Goal: Task Accomplishment & Management: Use online tool/utility

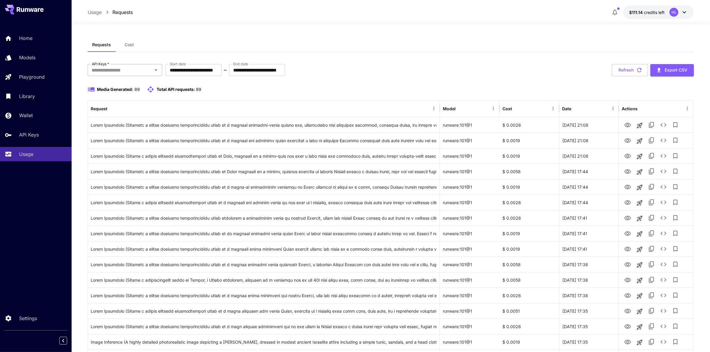
click at [132, 70] on input "API Keys   *" at bounding box center [119, 70] width 61 height 8
click at [118, 116] on li "jigsaw puzzle maker" at bounding box center [125, 115] width 75 height 15
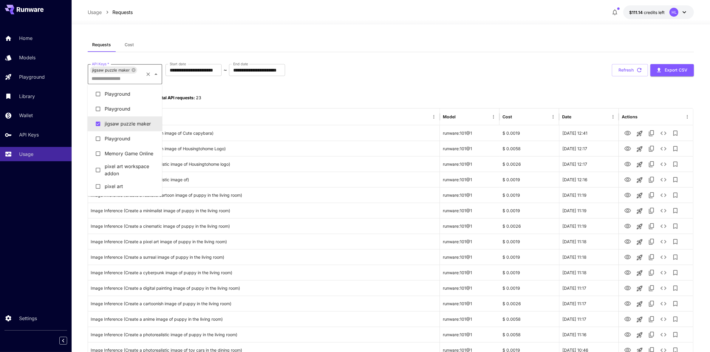
click at [126, 80] on input "API Keys   *" at bounding box center [115, 78] width 53 height 8
click at [113, 171] on li "pixel art workspace addon" at bounding box center [125, 170] width 75 height 18
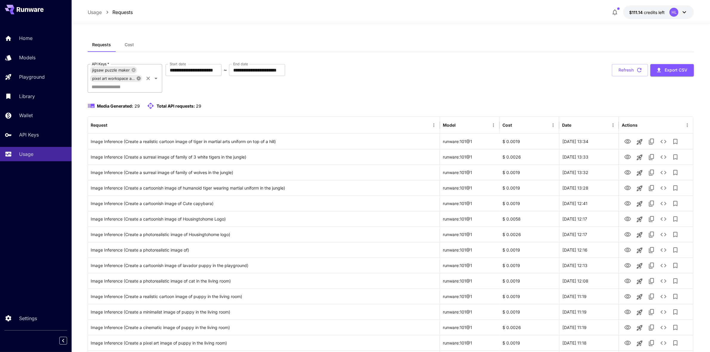
click at [138, 78] on icon at bounding box center [138, 78] width 5 height 5
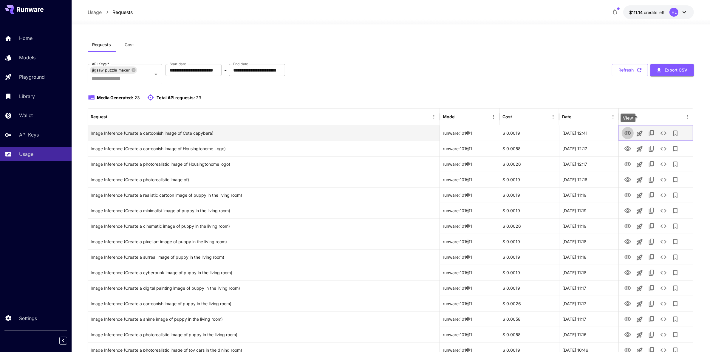
click at [629, 135] on icon "View" at bounding box center [628, 133] width 7 height 4
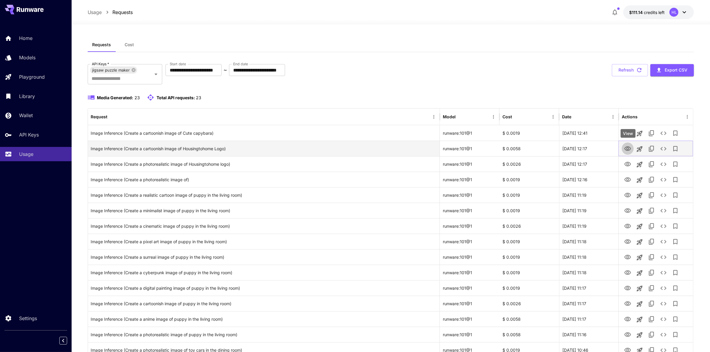
click at [629, 149] on icon "View" at bounding box center [627, 148] width 7 height 7
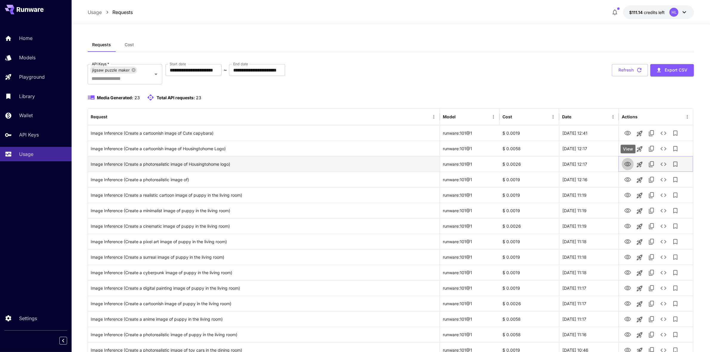
click at [627, 166] on icon "View" at bounding box center [628, 164] width 7 height 4
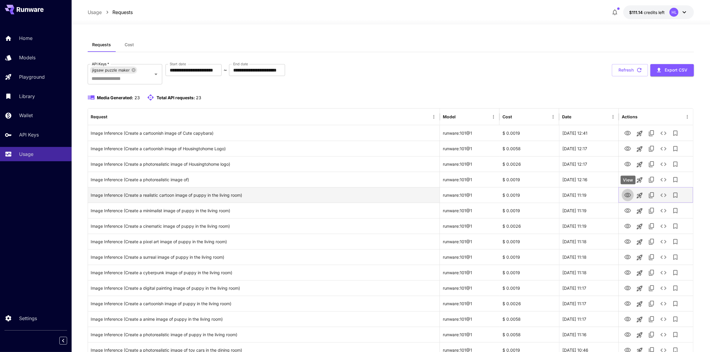
click at [626, 194] on icon "View" at bounding box center [627, 195] width 7 height 7
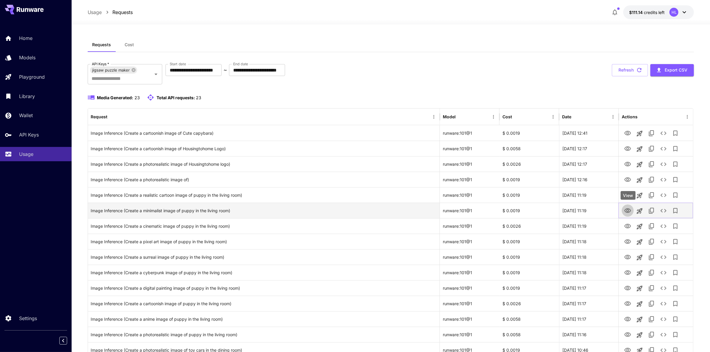
click at [628, 213] on icon "View" at bounding box center [627, 210] width 7 height 7
click at [132, 68] on icon at bounding box center [133, 70] width 5 height 5
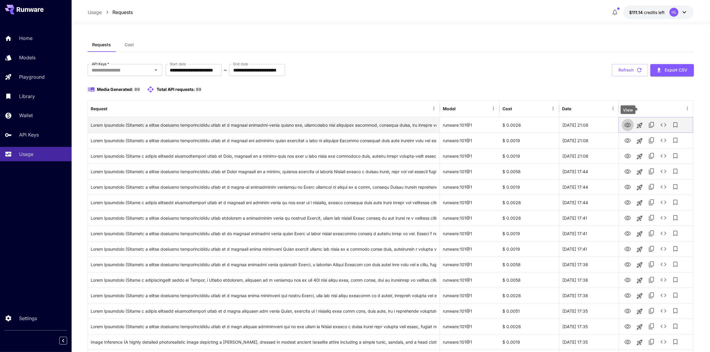
click at [630, 123] on icon "View" at bounding box center [628, 125] width 7 height 4
click at [155, 72] on icon "Open" at bounding box center [155, 70] width 7 height 7
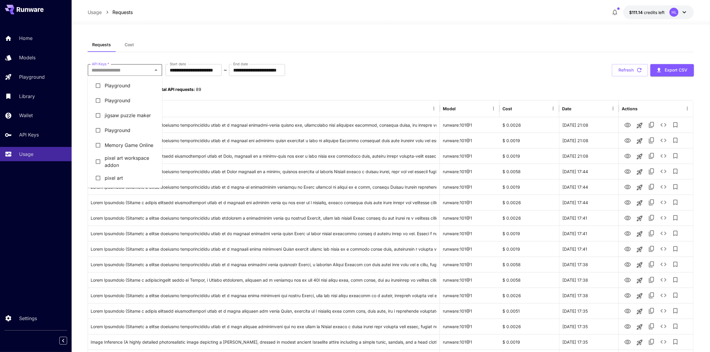
click at [118, 177] on li "pixel art" at bounding box center [125, 178] width 75 height 15
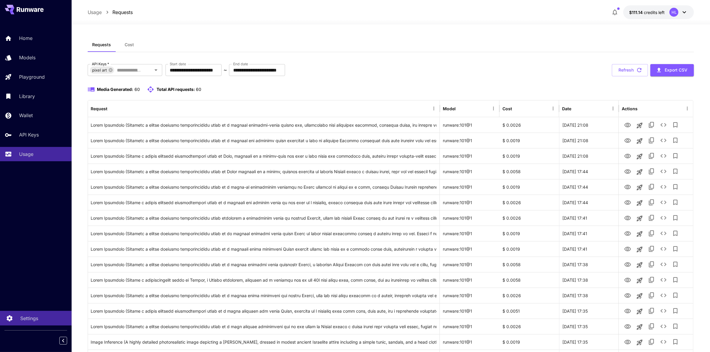
click at [30, 321] on p "Settings" at bounding box center [29, 318] width 18 height 7
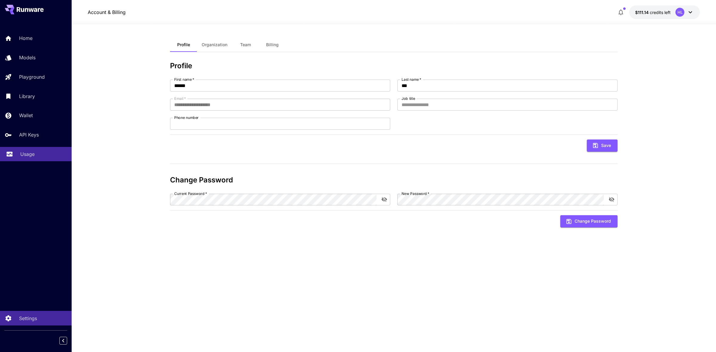
click at [35, 155] on div "Usage" at bounding box center [43, 154] width 47 height 7
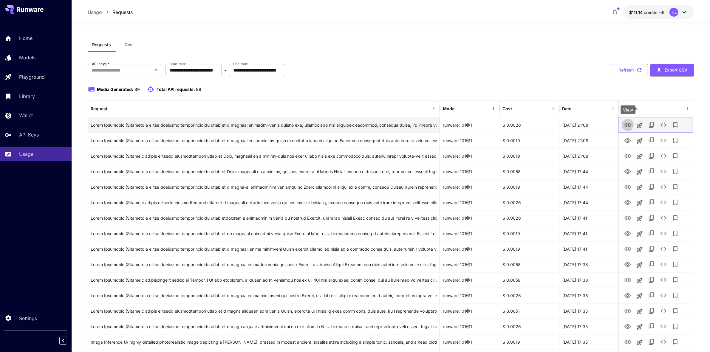
click at [629, 125] on icon "View" at bounding box center [627, 125] width 7 height 7
click at [615, 11] on icon "button" at bounding box center [614, 12] width 7 height 7
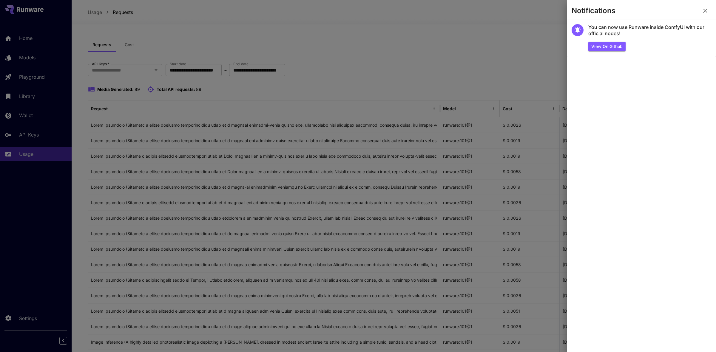
click at [540, 34] on div at bounding box center [358, 176] width 716 height 352
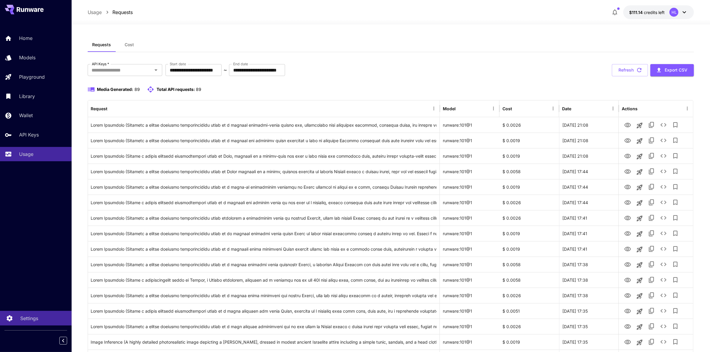
click at [30, 322] on p "Settings" at bounding box center [29, 318] width 18 height 7
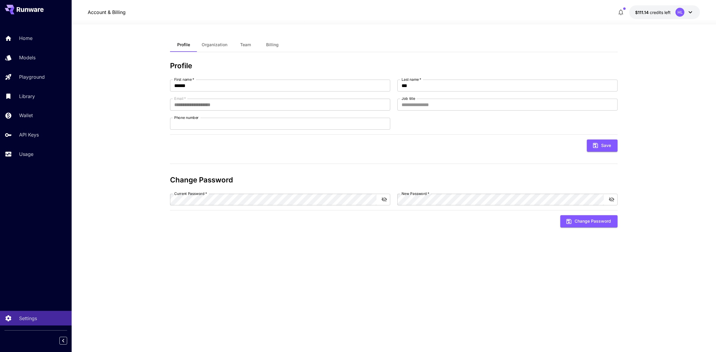
click at [29, 163] on div "Home Models Playground Library Wallet API Keys Usage" at bounding box center [36, 96] width 72 height 154
click at [27, 158] on p "Usage" at bounding box center [27, 154] width 14 height 7
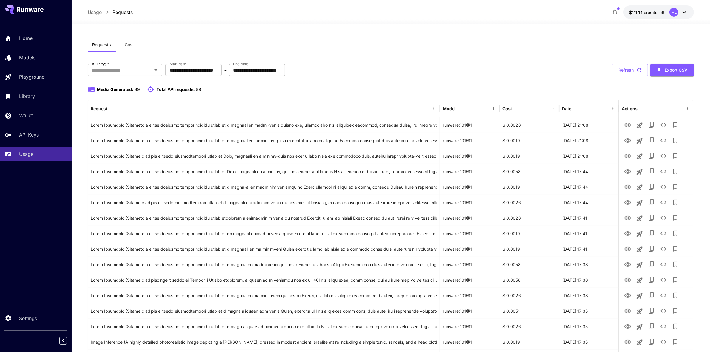
click at [469, 86] on div "Media Generated: 89 Total API requests: 89" at bounding box center [391, 89] width 607 height 7
click at [492, 67] on div "**********" at bounding box center [391, 70] width 607 height 12
click at [630, 95] on div "Media Generated: 89 Total API requests: 89" at bounding box center [391, 93] width 607 height 14
click at [628, 139] on icon "View" at bounding box center [628, 140] width 7 height 4
click at [640, 142] on icon "Launch in playground" at bounding box center [639, 140] width 7 height 7
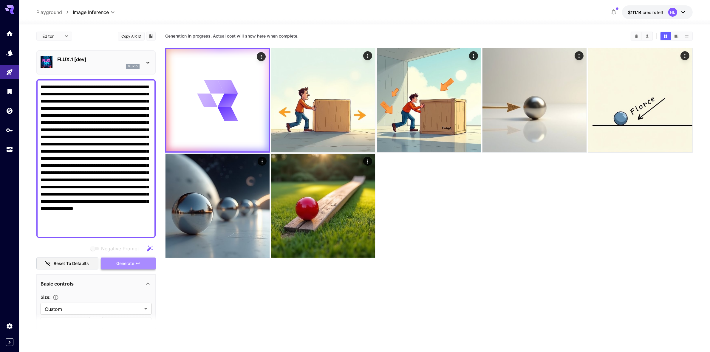
click at [124, 261] on span "Generate" at bounding box center [125, 263] width 18 height 7
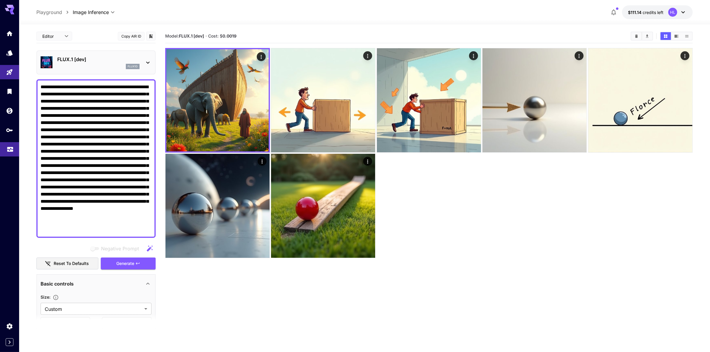
click at [10, 154] on body "**********" at bounding box center [355, 199] width 710 height 399
click at [10, 153] on link at bounding box center [9, 149] width 19 height 15
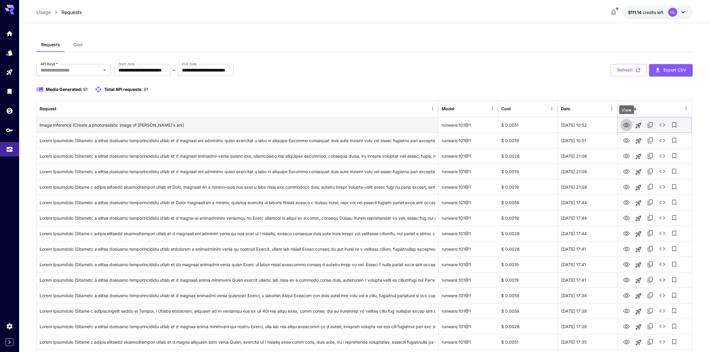
click at [625, 125] on icon "View" at bounding box center [626, 125] width 7 height 7
click at [625, 124] on icon "View" at bounding box center [626, 125] width 7 height 7
click at [663, 125] on icon "See details" at bounding box center [662, 124] width 7 height 7
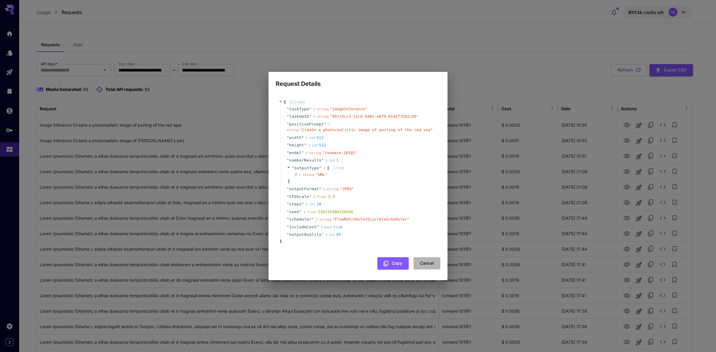
click at [432, 261] on button "Cancel" at bounding box center [426, 263] width 27 height 12
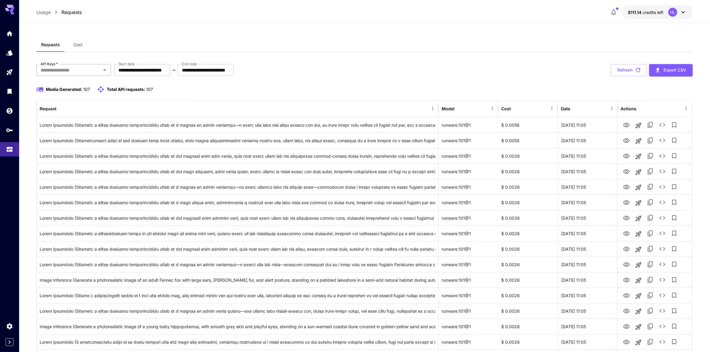
click at [106, 69] on icon "Open" at bounding box center [104, 70] width 7 height 7
click at [86, 120] on li "jigsaw puzzle maker" at bounding box center [73, 115] width 75 height 15
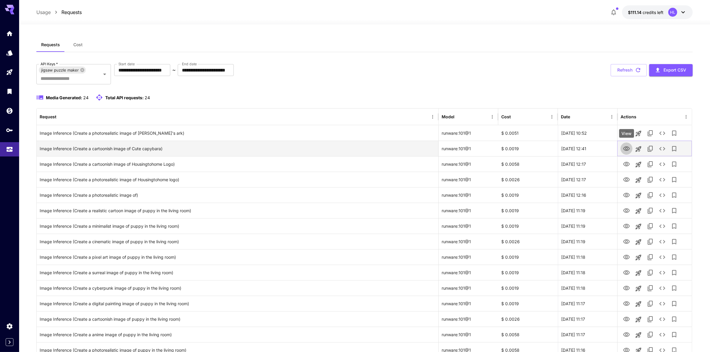
click at [627, 148] on icon "View" at bounding box center [626, 148] width 7 height 4
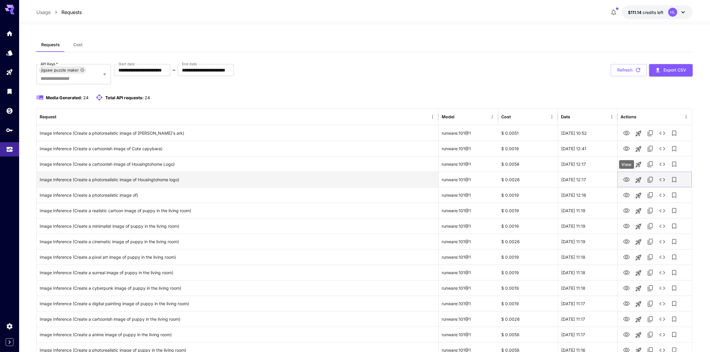
click at [630, 179] on icon "View" at bounding box center [626, 179] width 7 height 4
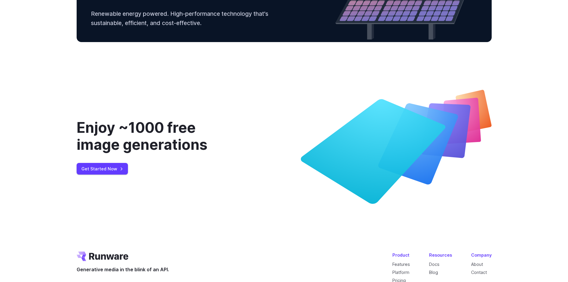
scroll to position [2282, 0]
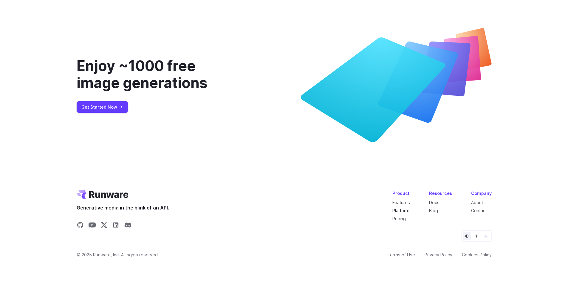
click at [407, 208] on link "Platform" at bounding box center [400, 210] width 17 height 5
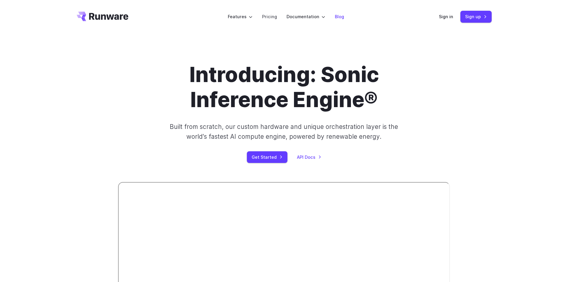
click at [335, 15] on link "Blog" at bounding box center [339, 16] width 9 height 7
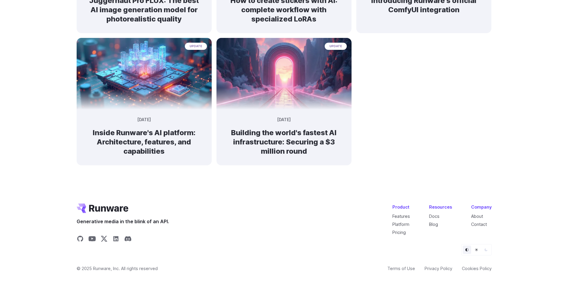
scroll to position [451, 0]
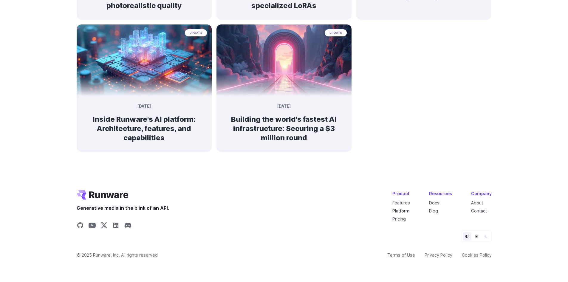
click at [400, 210] on link "Platform" at bounding box center [400, 210] width 17 height 5
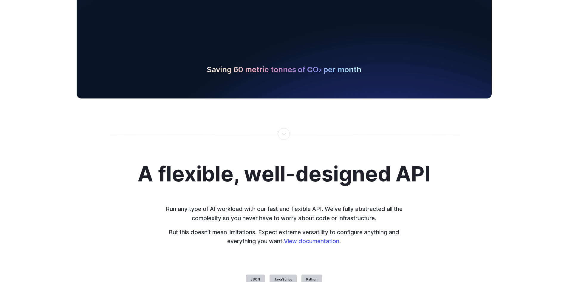
scroll to position [1282, 0]
